Goal: Task Accomplishment & Management: Manage account settings

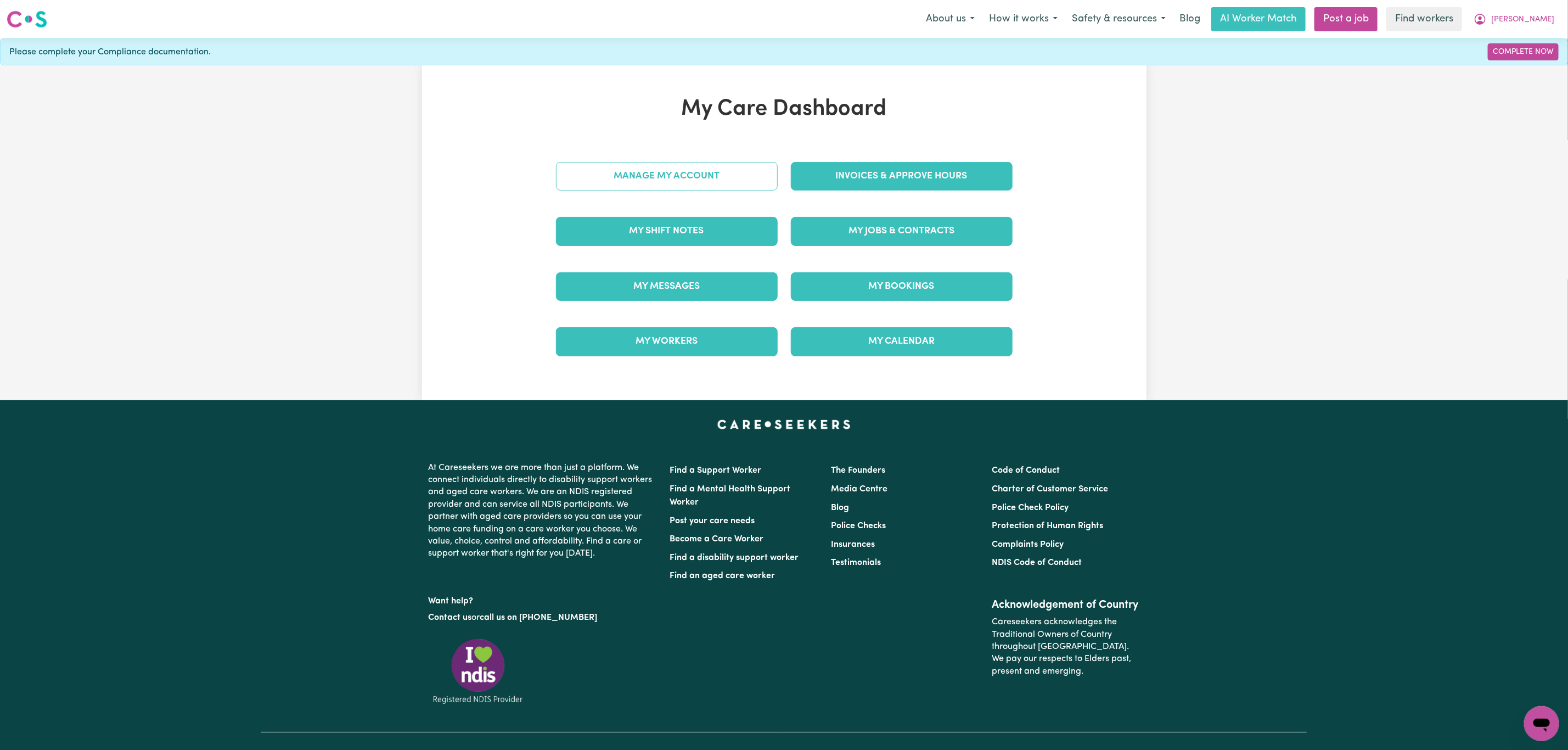
click at [629, 175] on link "Manage My Account" at bounding box center [667, 176] width 222 height 28
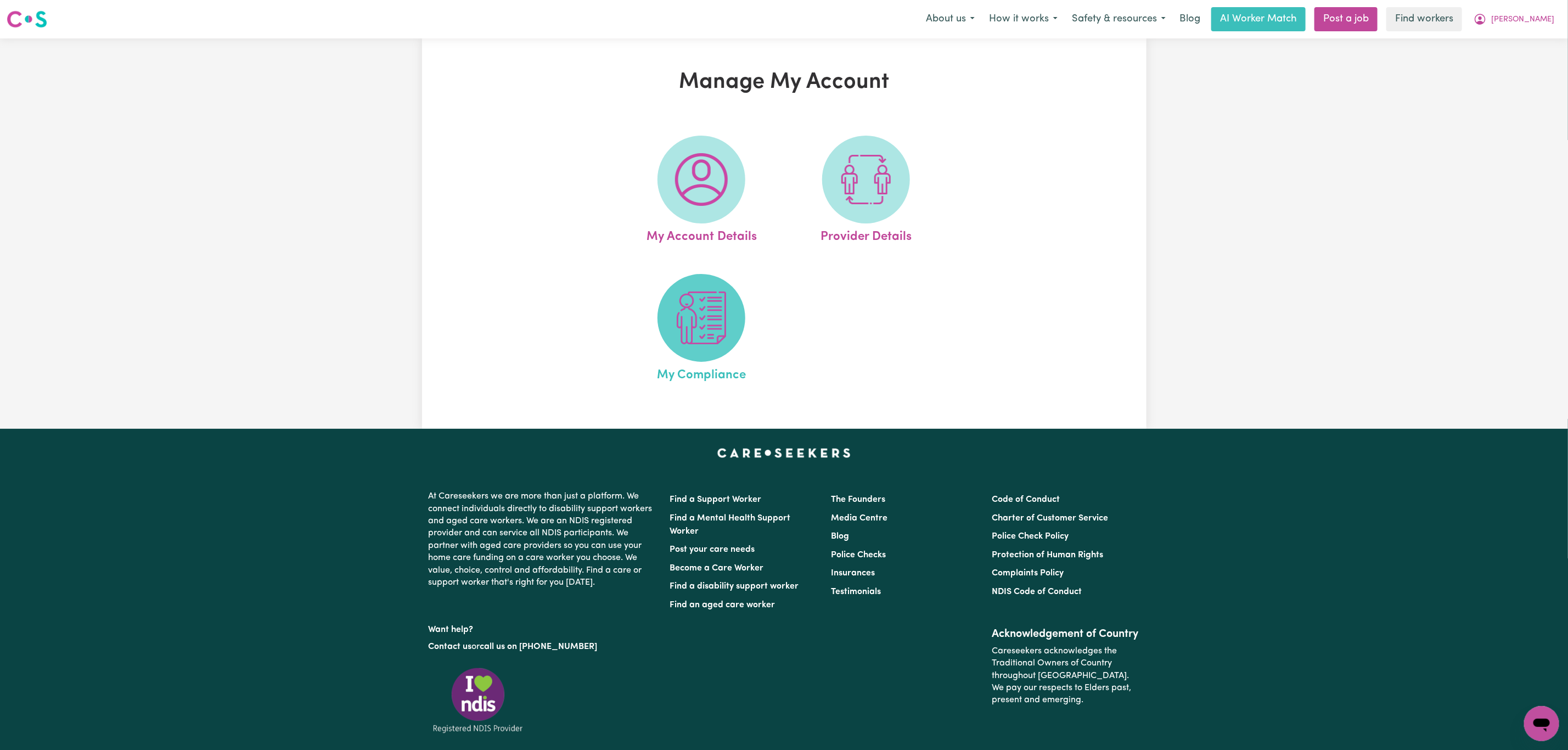
click at [717, 333] on img at bounding box center [702, 318] width 53 height 53
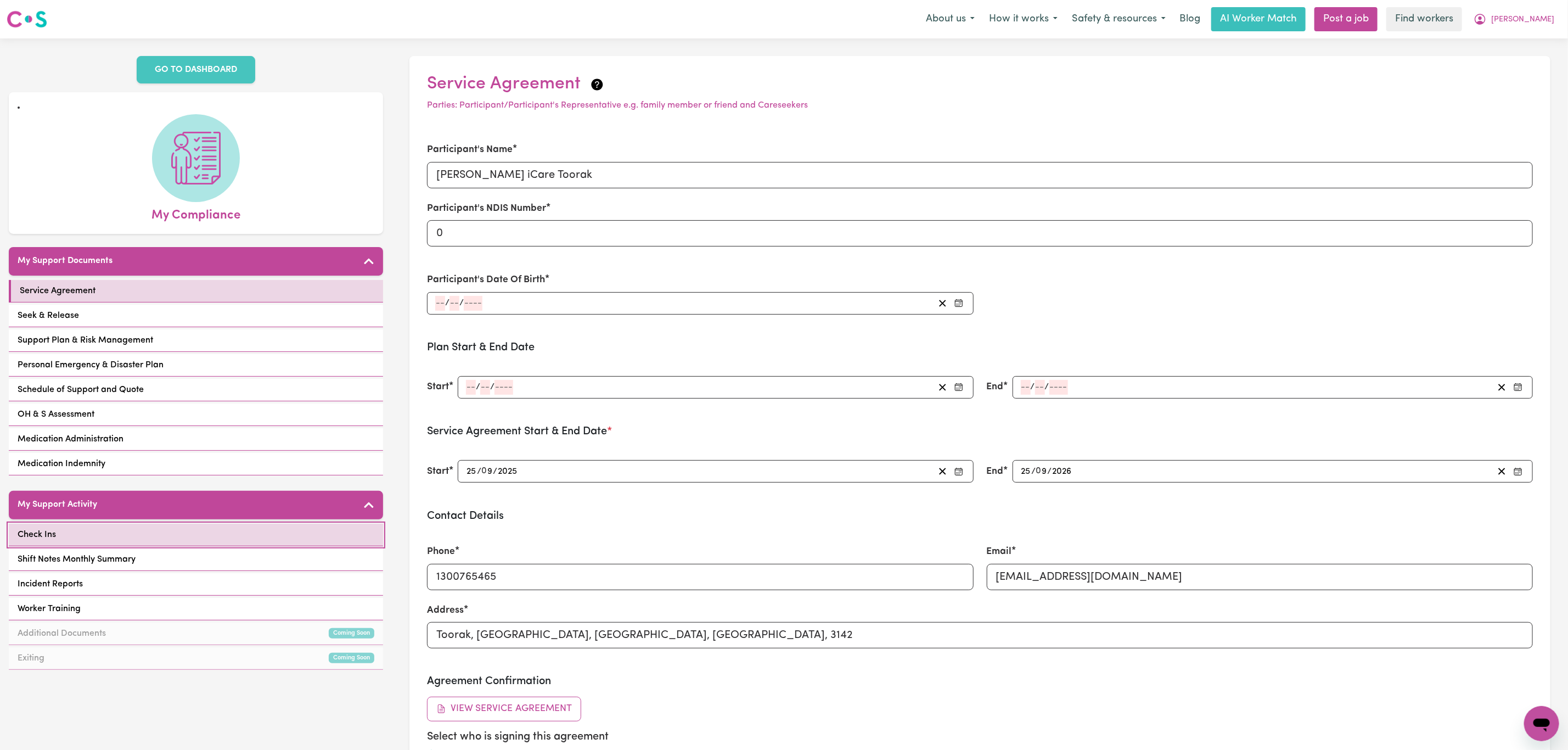
click at [190, 529] on link "Check Ins" at bounding box center [196, 534] width 374 height 22
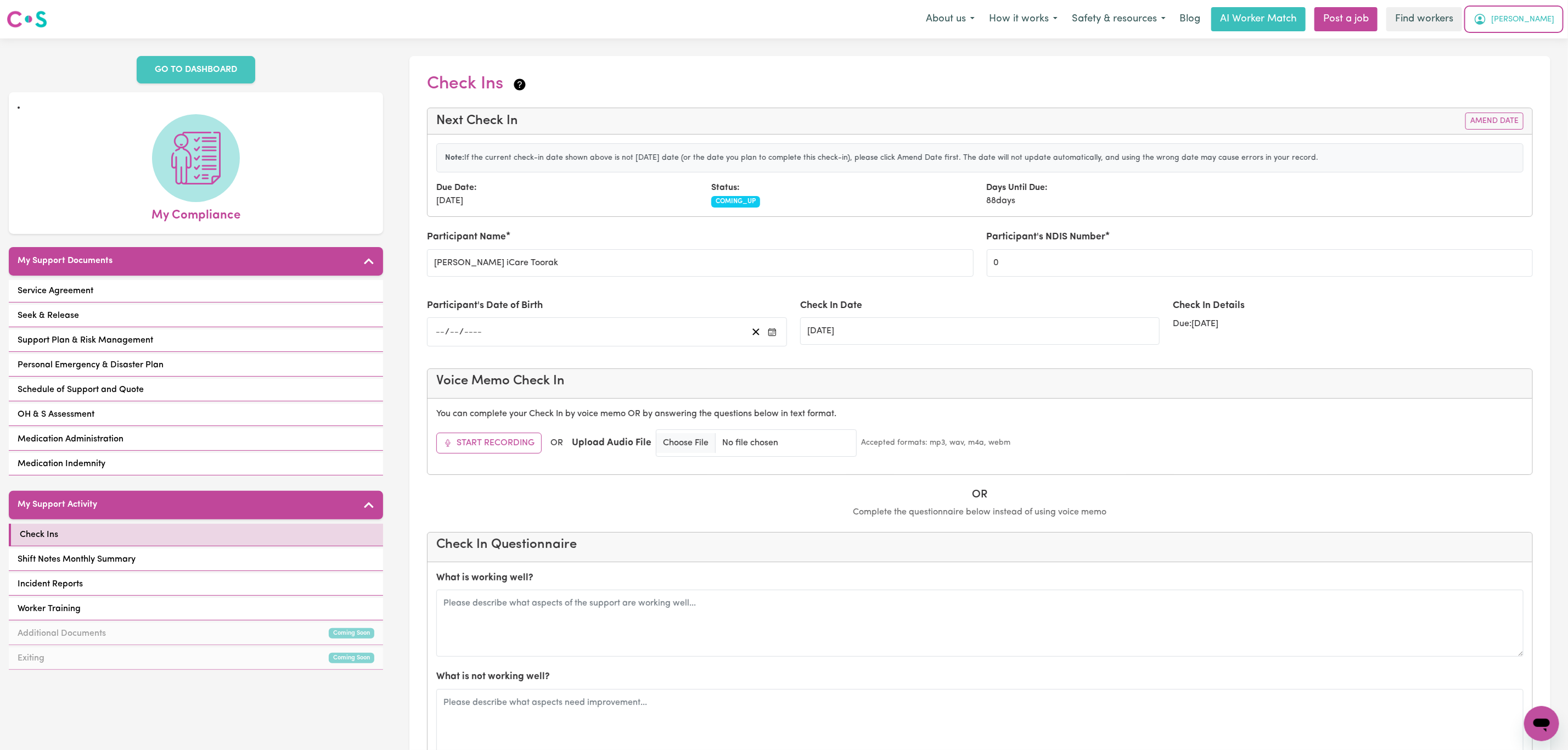
drag, startPoint x: 1514, startPoint y: 19, endPoint x: 1507, endPoint y: 28, distance: 11.4
click at [1514, 19] on span "[PERSON_NAME]" at bounding box center [1523, 20] width 64 height 12
click at [1497, 49] on link "My Dashboard" at bounding box center [1518, 43] width 87 height 21
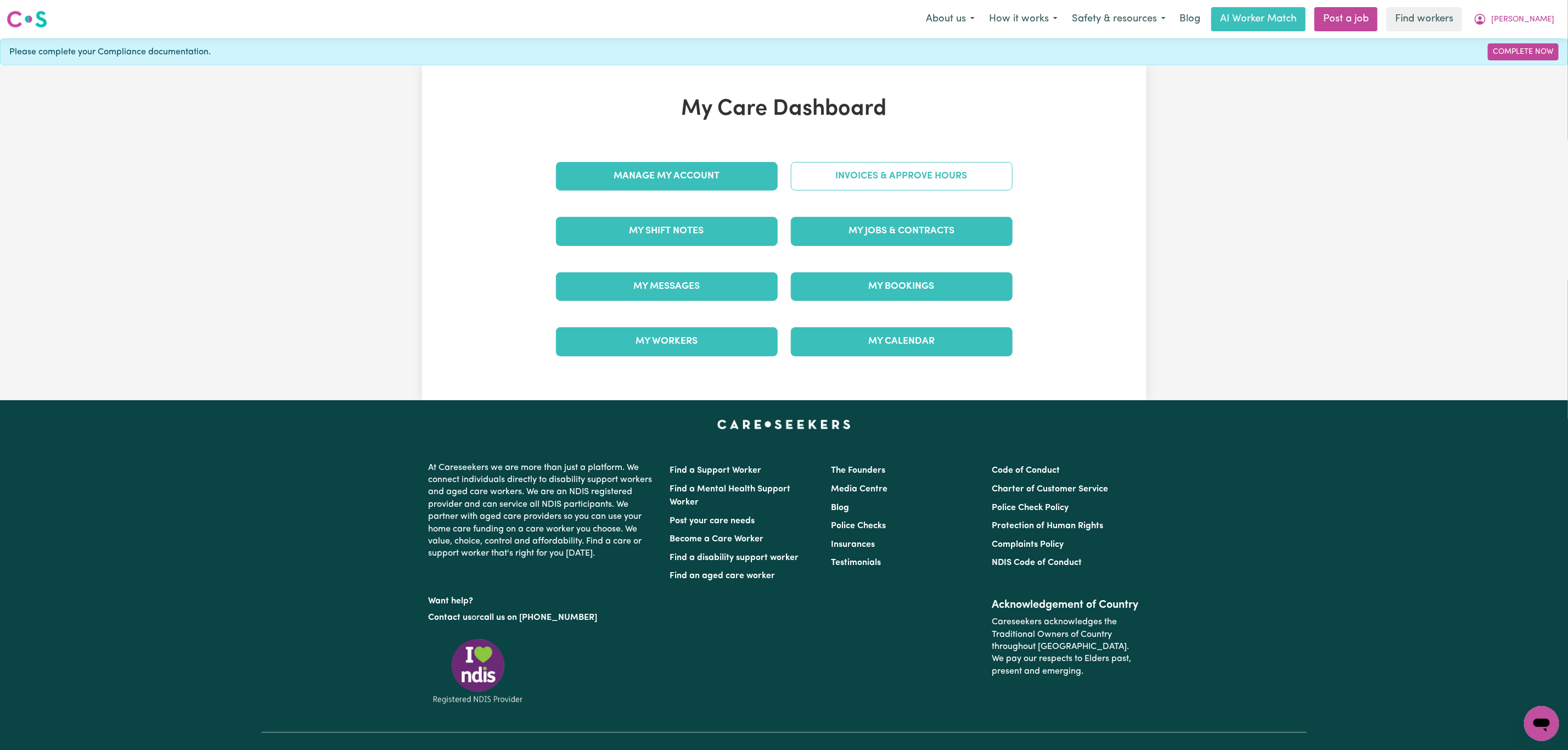
click at [921, 179] on link "Invoices & Approve Hours" at bounding box center [901, 176] width 222 height 28
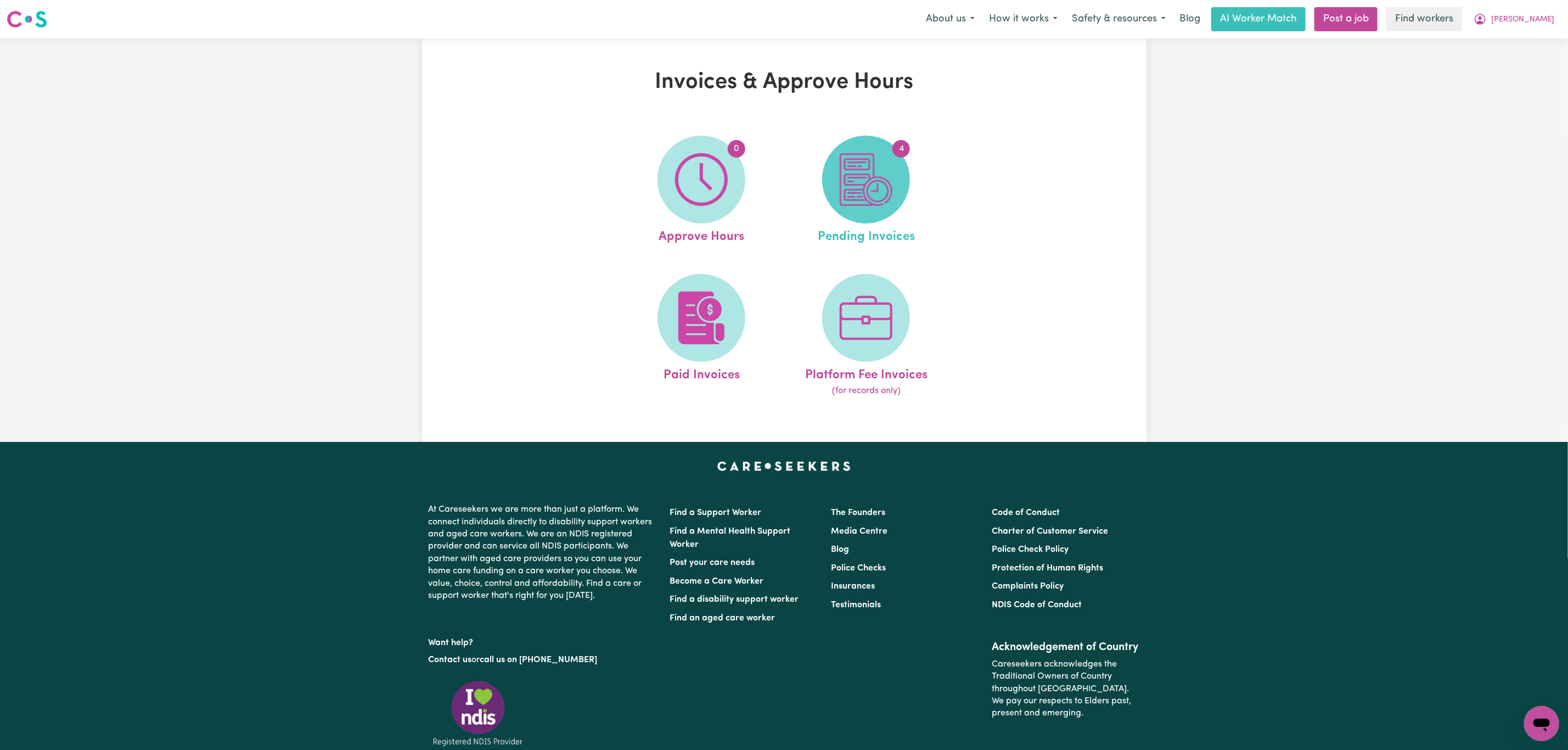
click at [862, 211] on span "4" at bounding box center [865, 179] width 87 height 87
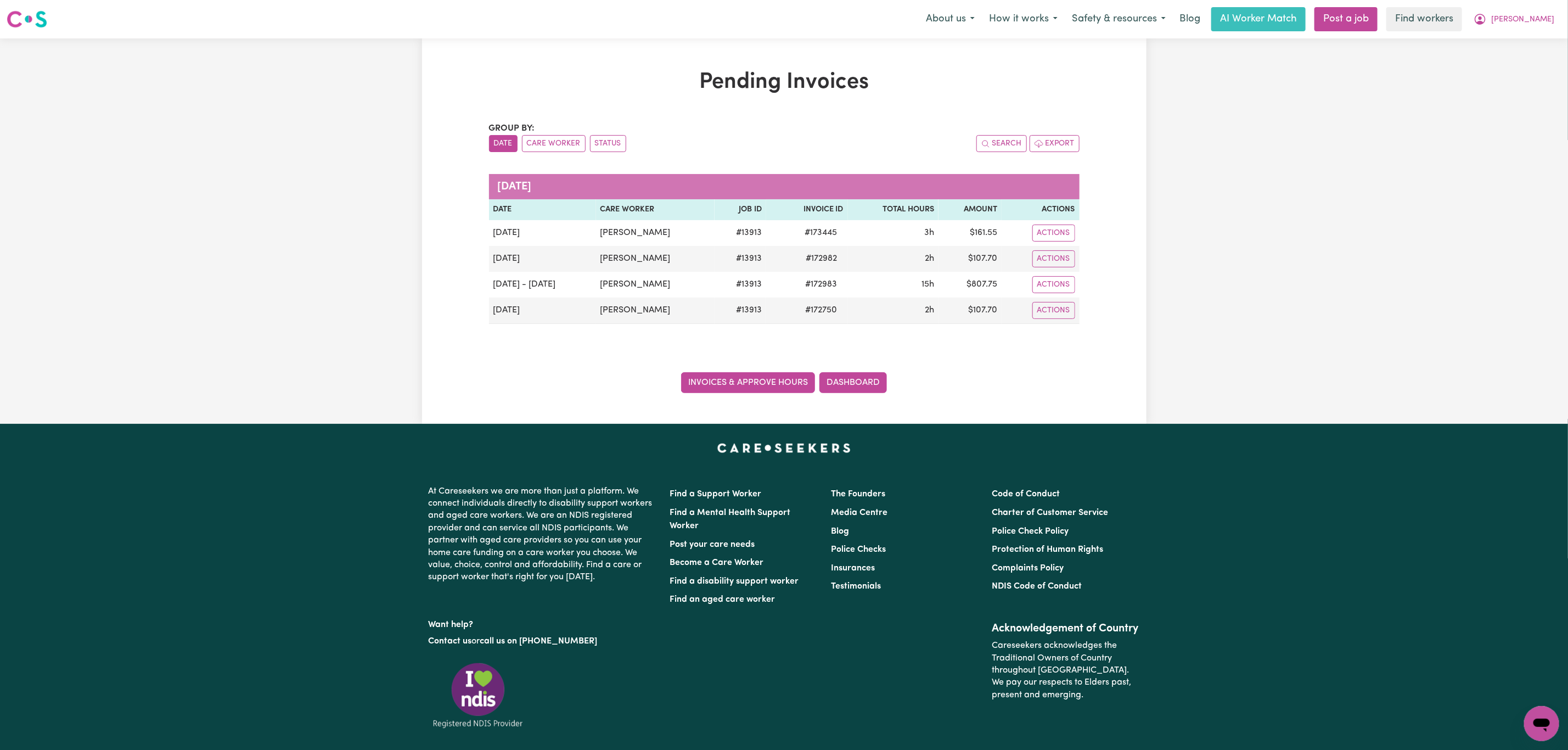
click at [738, 382] on link "Invoices & Approve Hours" at bounding box center [749, 383] width 134 height 21
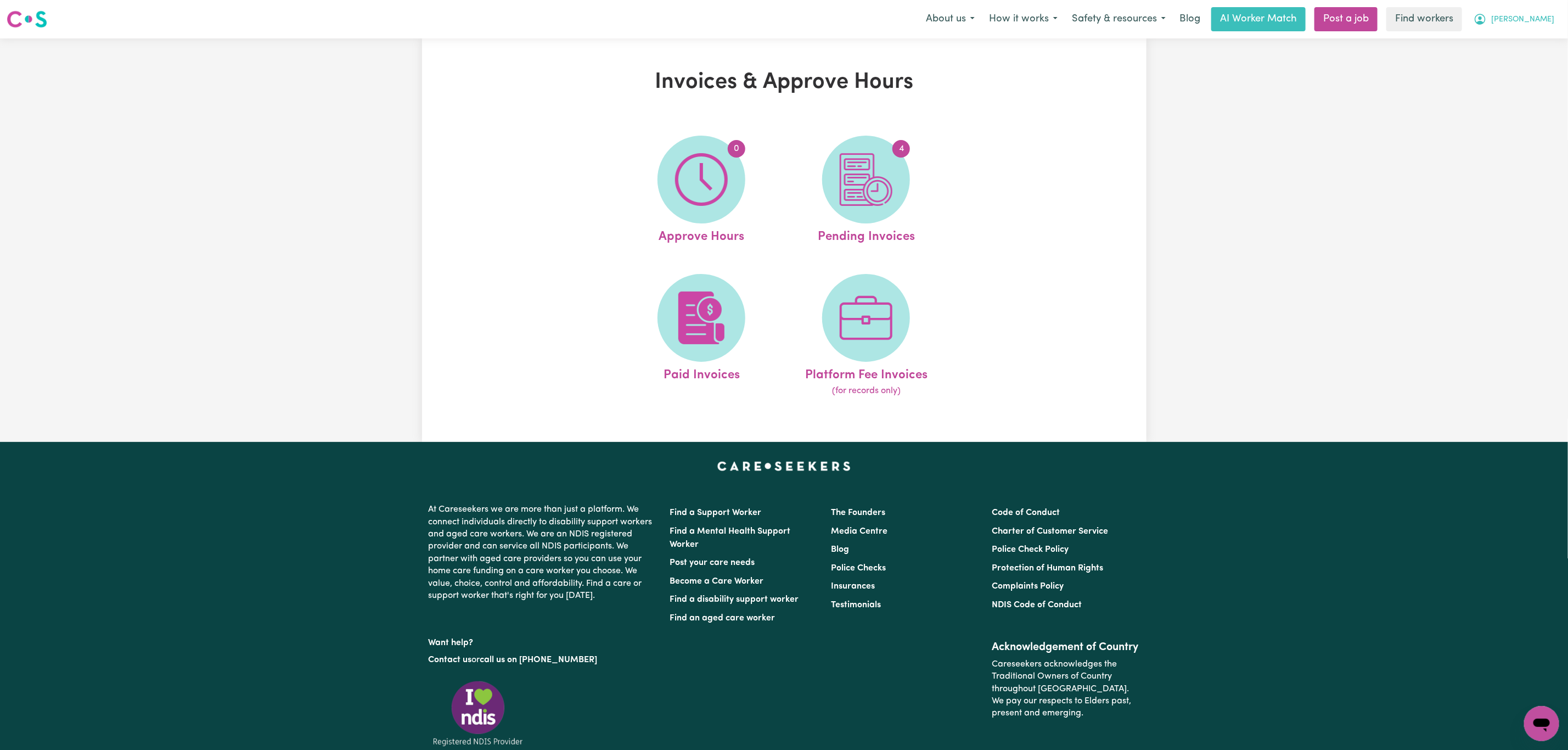
click at [1527, 28] on button "[PERSON_NAME]" at bounding box center [1514, 19] width 95 height 23
click at [1519, 43] on link "My Dashboard" at bounding box center [1518, 43] width 87 height 21
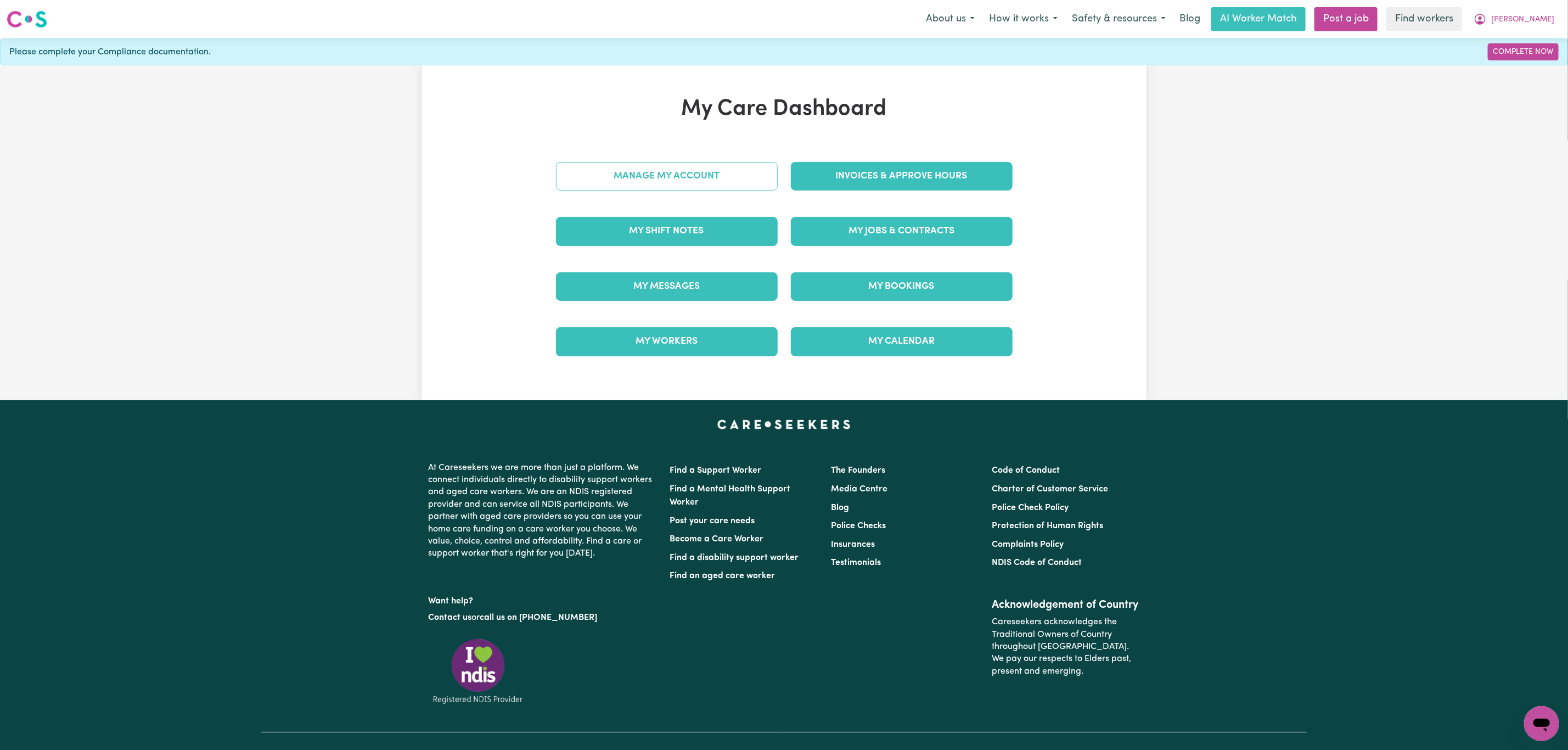
click at [641, 171] on link "Manage My Account" at bounding box center [667, 176] width 222 height 28
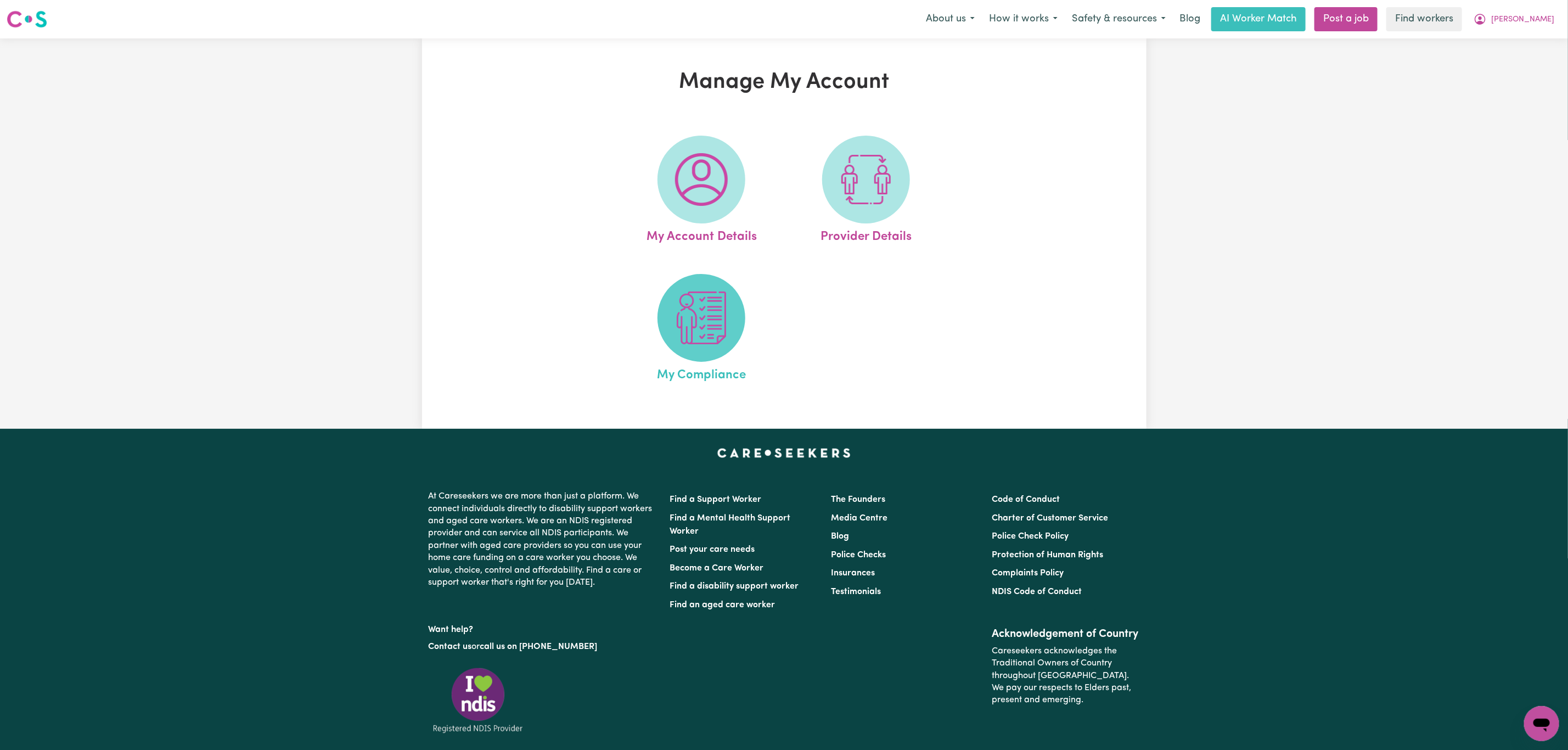
click at [718, 324] on img at bounding box center [702, 318] width 53 height 53
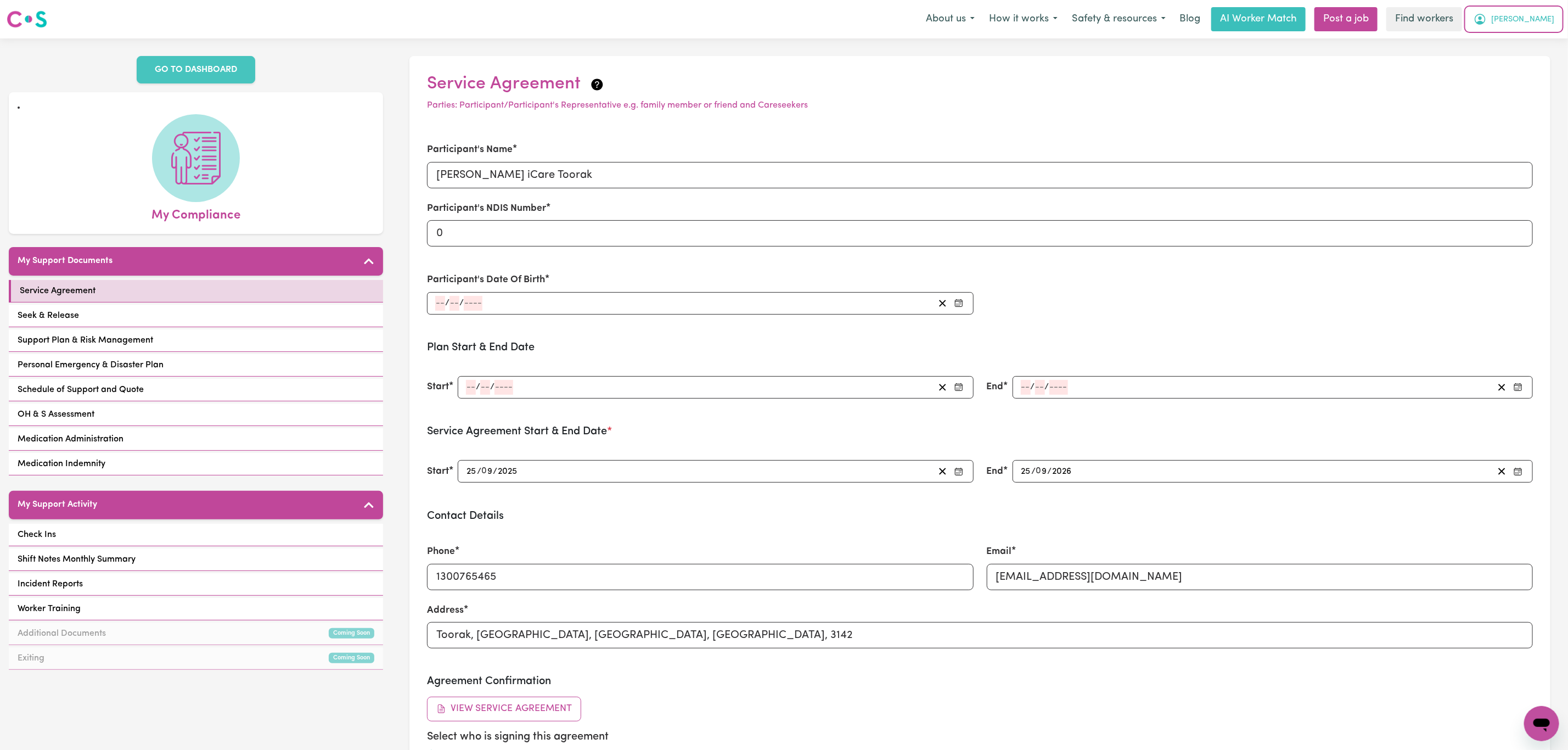
click at [1535, 19] on span "[PERSON_NAME]" at bounding box center [1523, 20] width 64 height 12
click at [1522, 35] on link "My Dashboard" at bounding box center [1518, 43] width 87 height 21
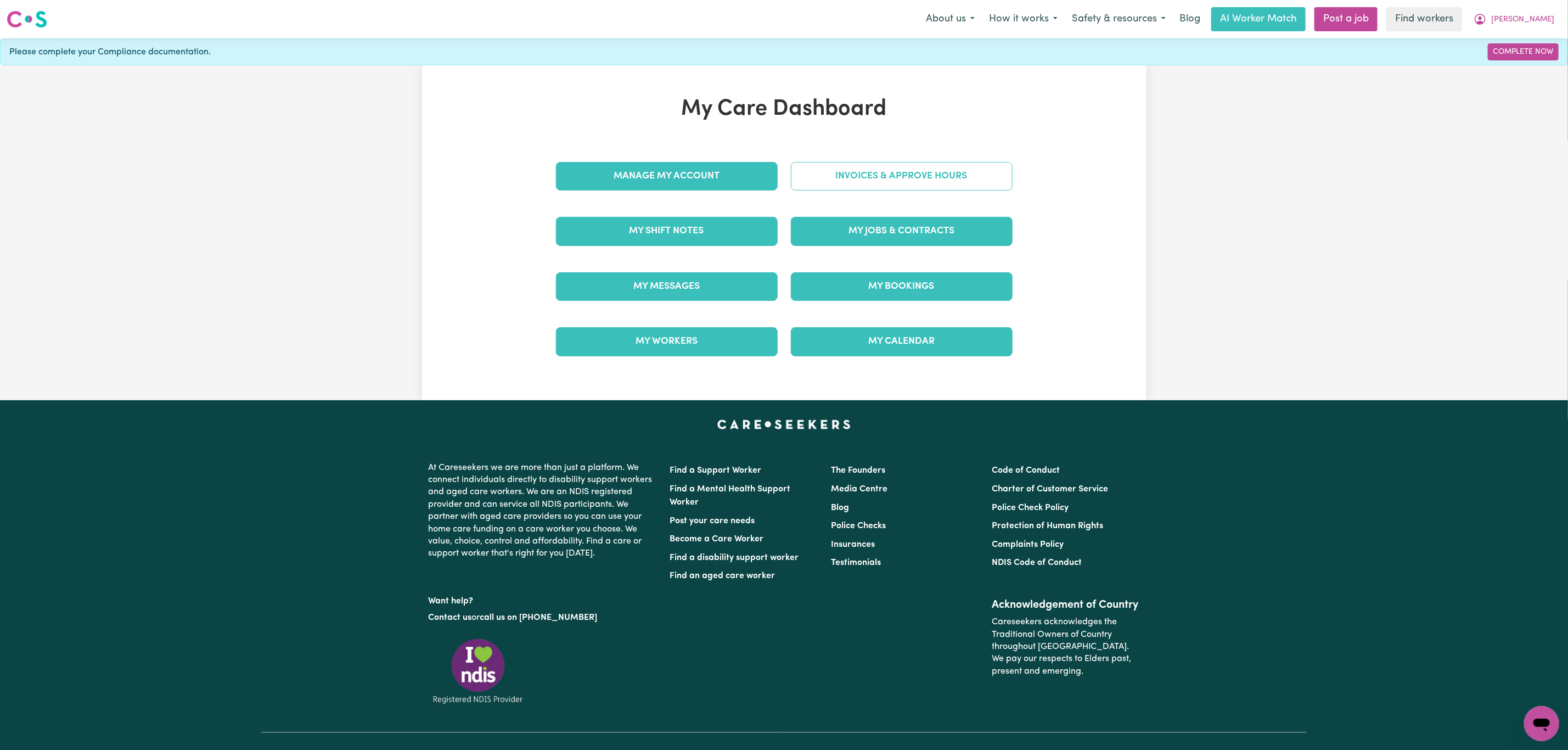
click at [916, 170] on link "Invoices & Approve Hours" at bounding box center [901, 176] width 222 height 28
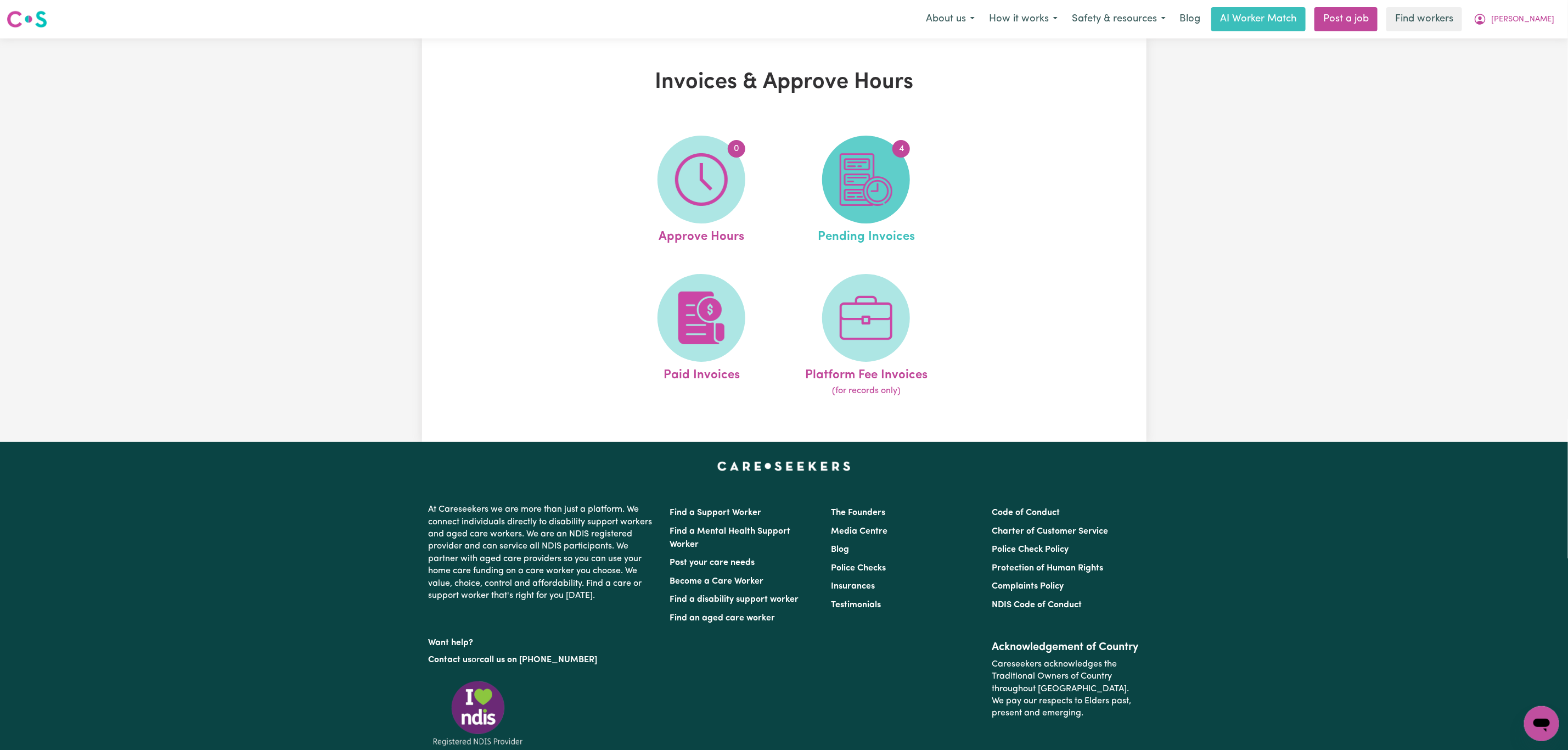
click at [848, 190] on img at bounding box center [866, 179] width 53 height 53
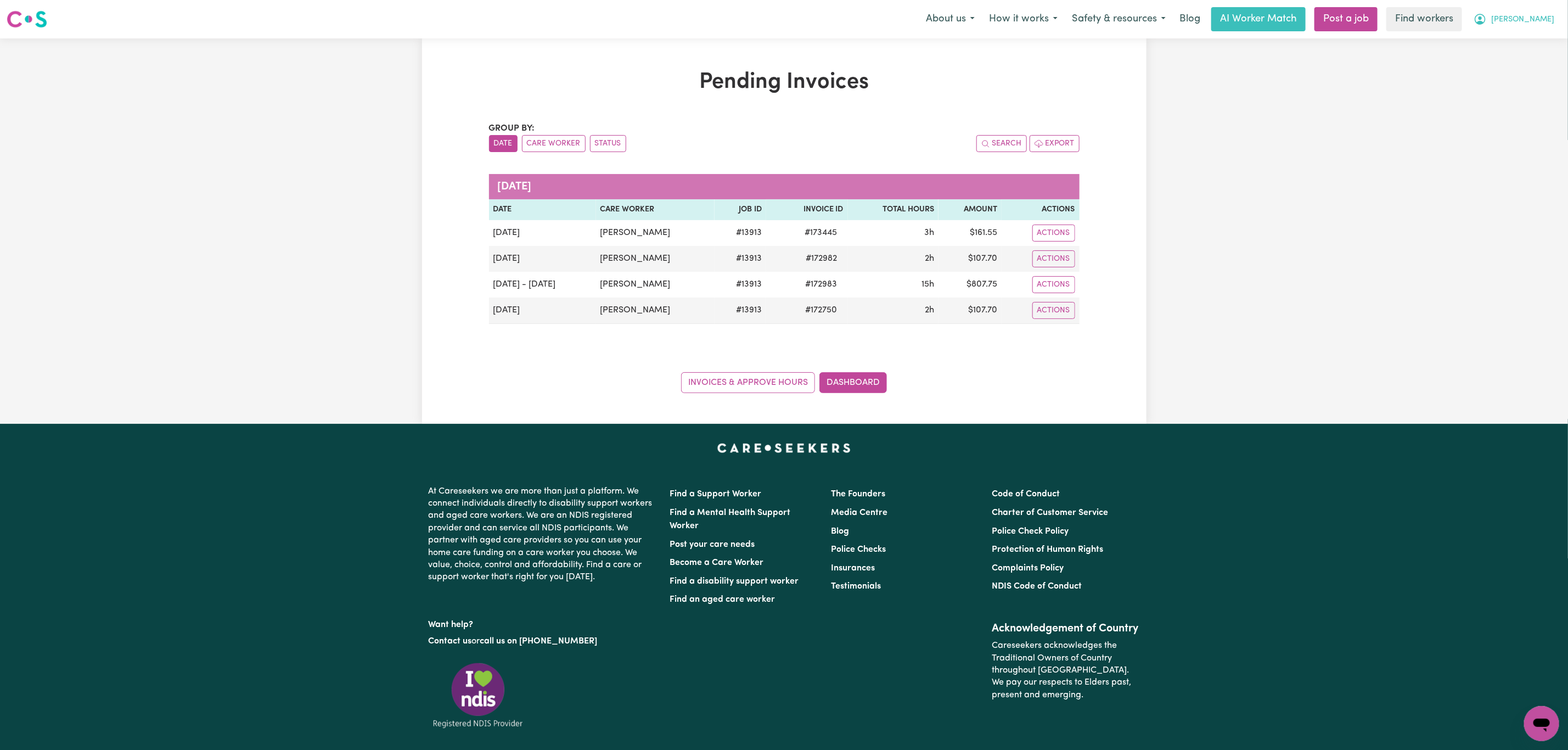
click at [1542, 19] on span "[PERSON_NAME]" at bounding box center [1523, 20] width 64 height 12
click at [1518, 57] on link "Logout" at bounding box center [1518, 64] width 87 height 21
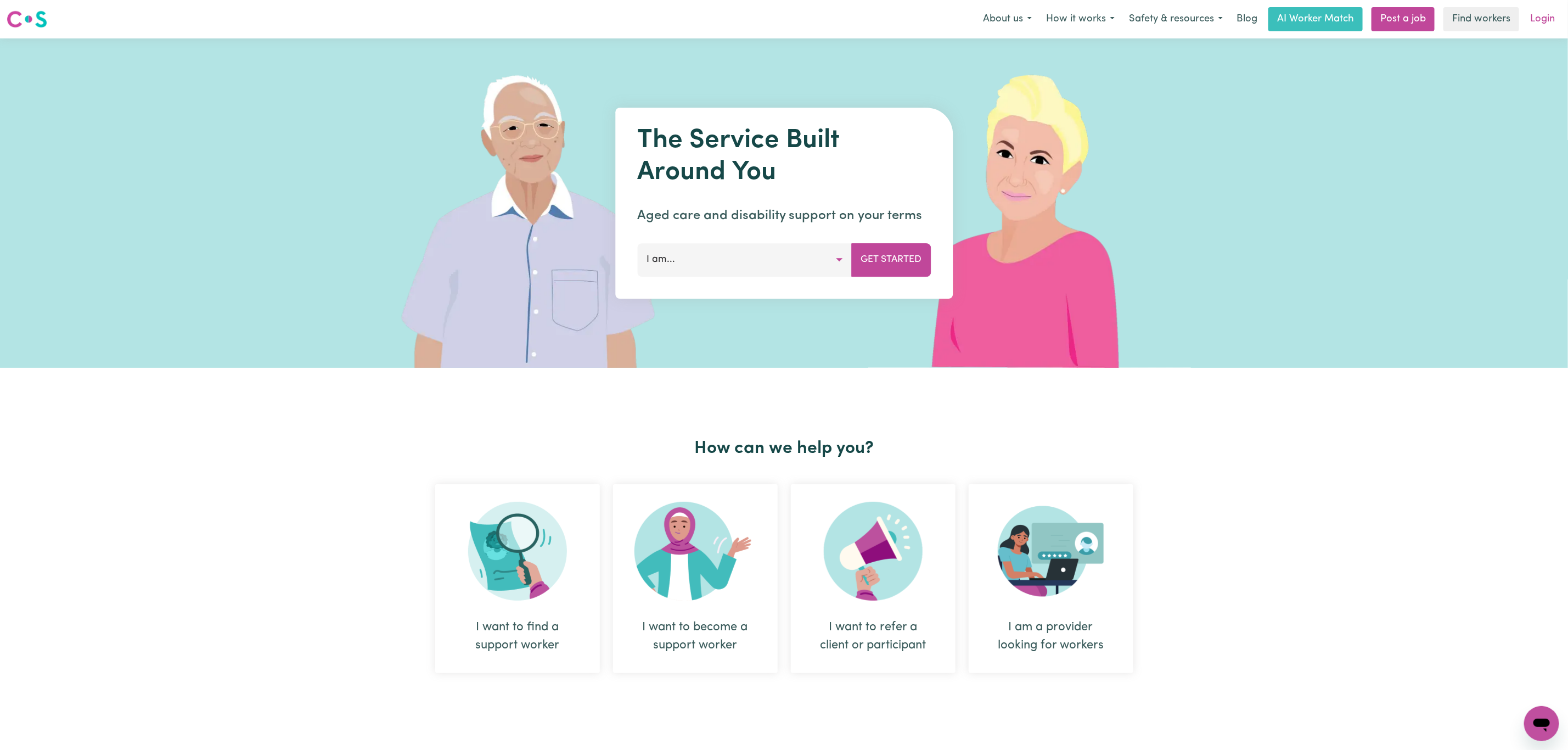
click at [1534, 19] on link "Login" at bounding box center [1542, 19] width 38 height 24
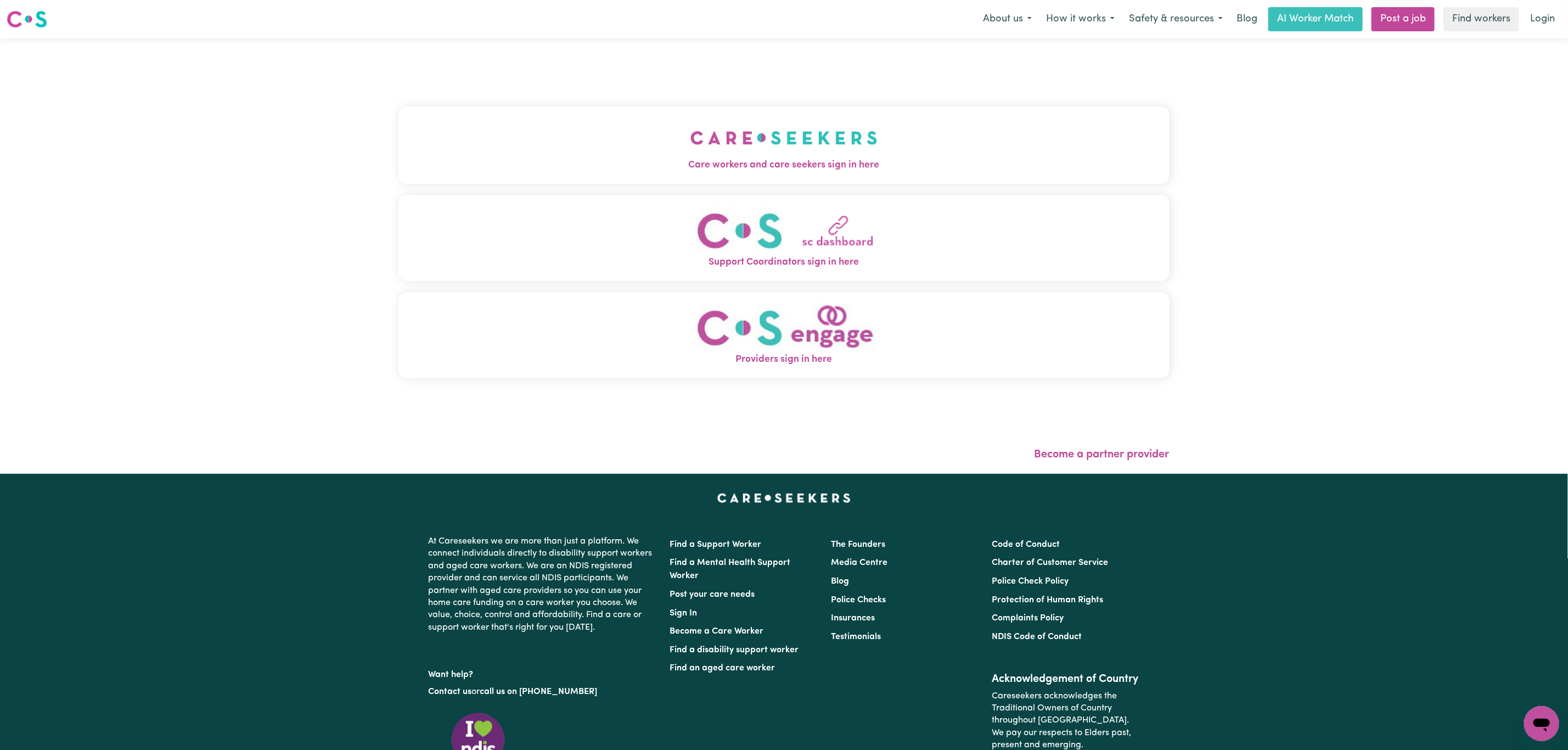
click at [675, 142] on button "Care workers and care seekers sign in here" at bounding box center [784, 145] width 772 height 77
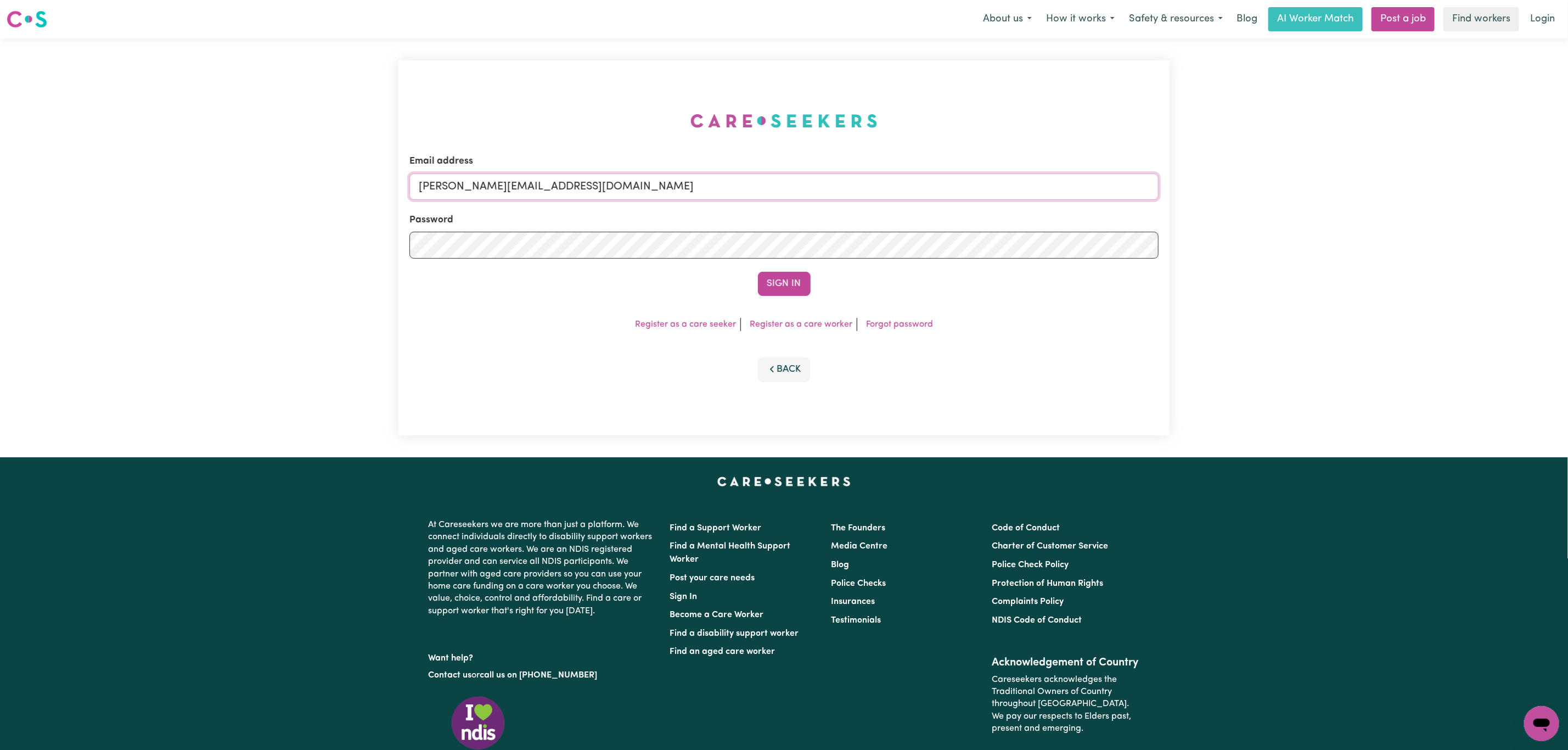
click at [542, 193] on input "[PERSON_NAME][EMAIL_ADDRESS][DOMAIN_NAME]" at bounding box center [784, 186] width 750 height 27
drag, startPoint x: 474, startPoint y: 190, endPoint x: 821, endPoint y: 222, distance: 348.5
click at [817, 202] on form "Email address [EMAIL_ADDRESS][PERSON_NAME][DOMAIN_NAME] Password Sign In" at bounding box center [784, 225] width 750 height 141
type input "superuser~[EMAIL_ADDRESS][DOMAIN_NAME]"
click at [786, 284] on button "Sign In" at bounding box center [785, 284] width 53 height 24
